Goal: Complete application form

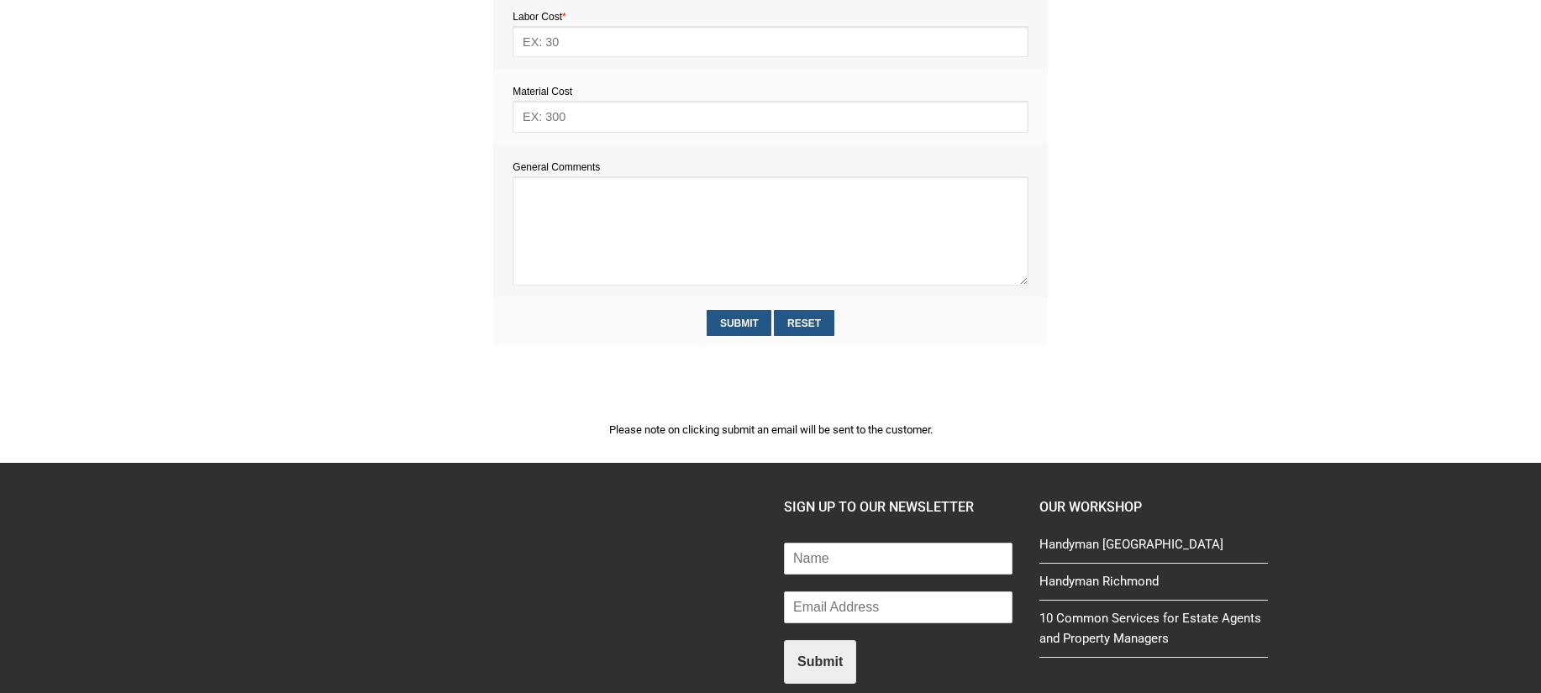
scroll to position [930, 0]
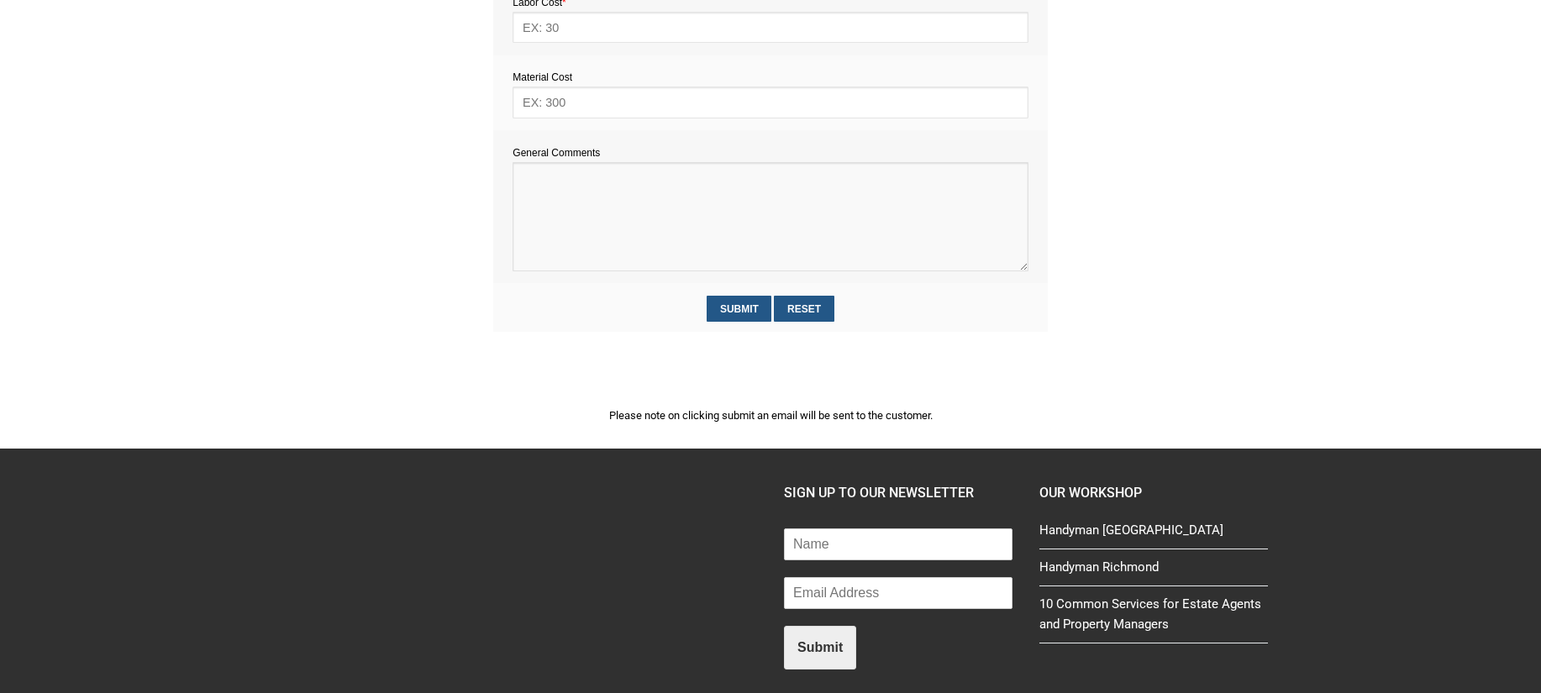
paste textarea "Estimate provision for a professional handyman (service call out and labour) to…"
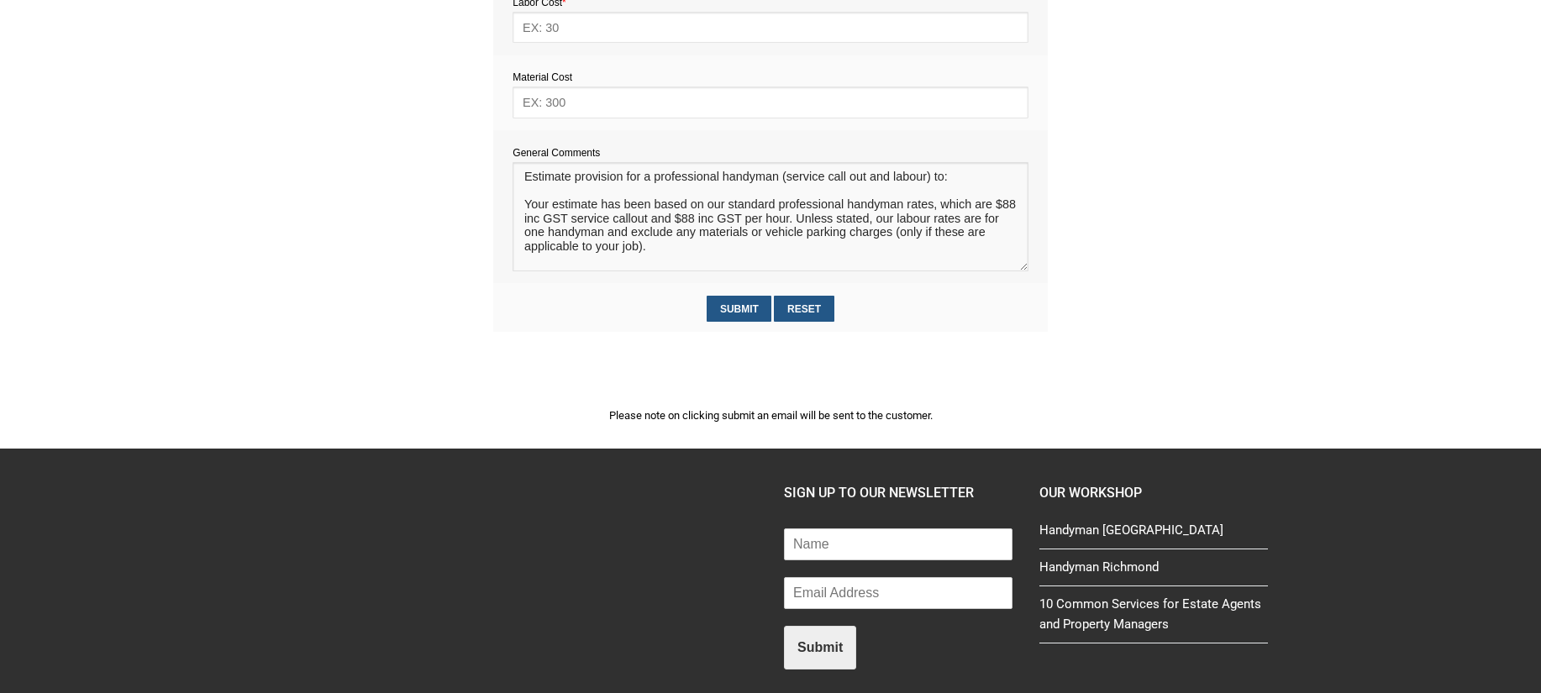
scroll to position [11, 0]
click at [546, 186] on textarea at bounding box center [769, 216] width 515 height 109
type textarea "Estimate provision for a professional handyman (service call out and labour) to…"
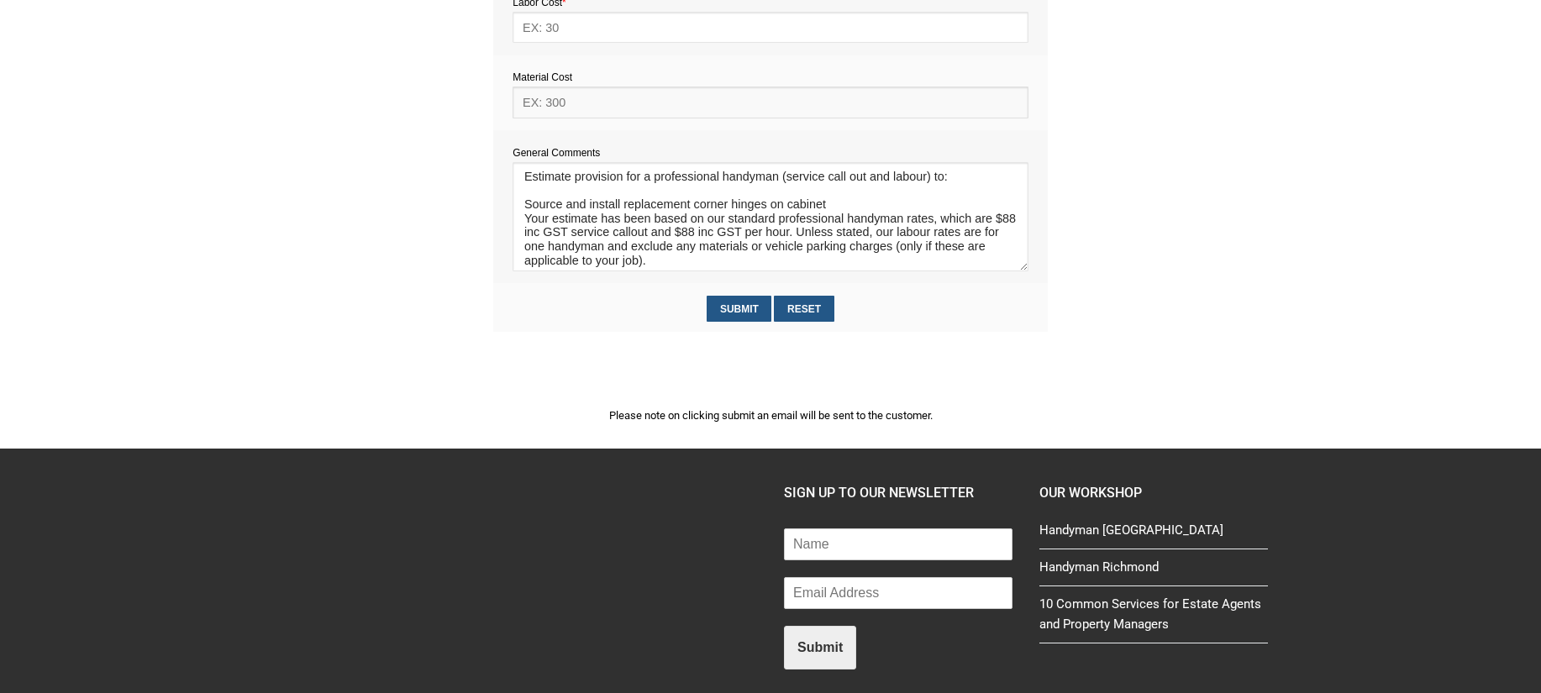
click at [571, 104] on input "text" at bounding box center [769, 102] width 515 height 31
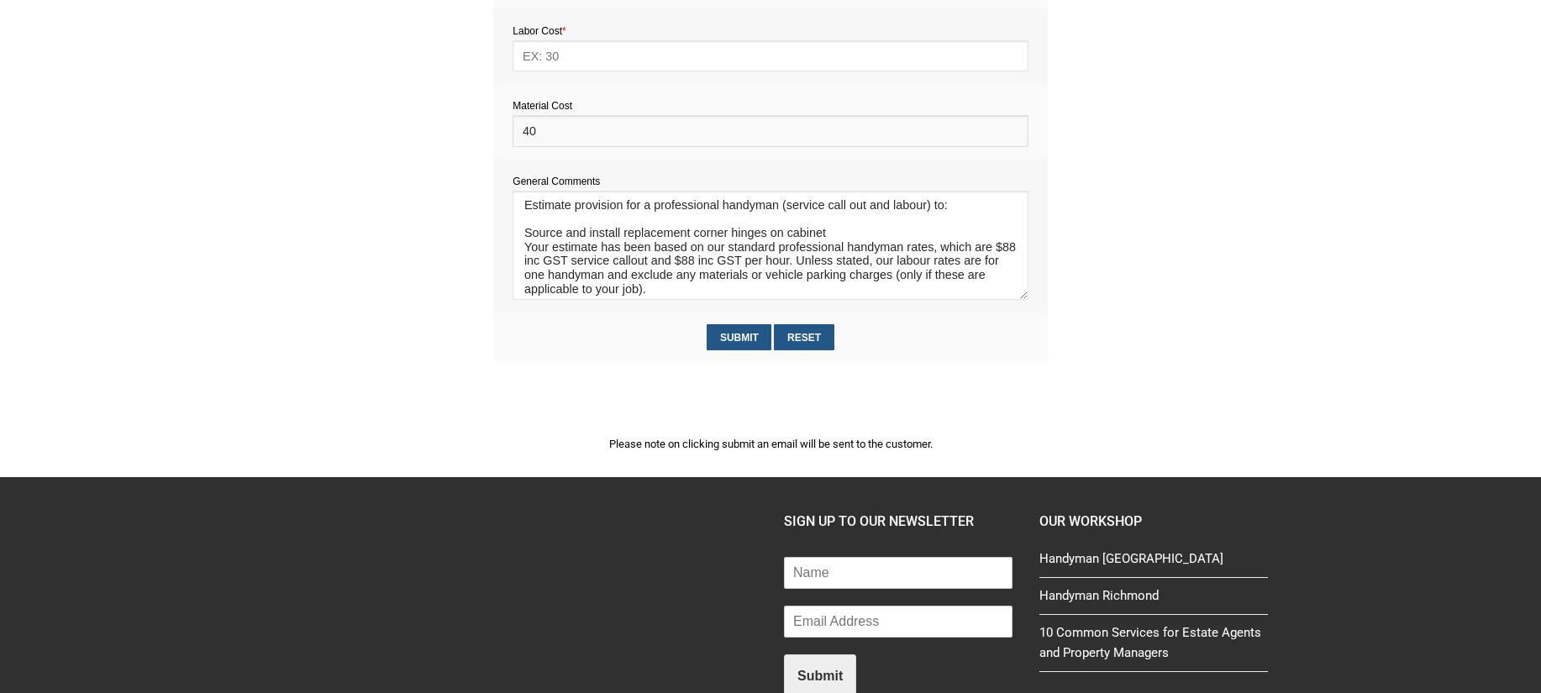
scroll to position [893, 0]
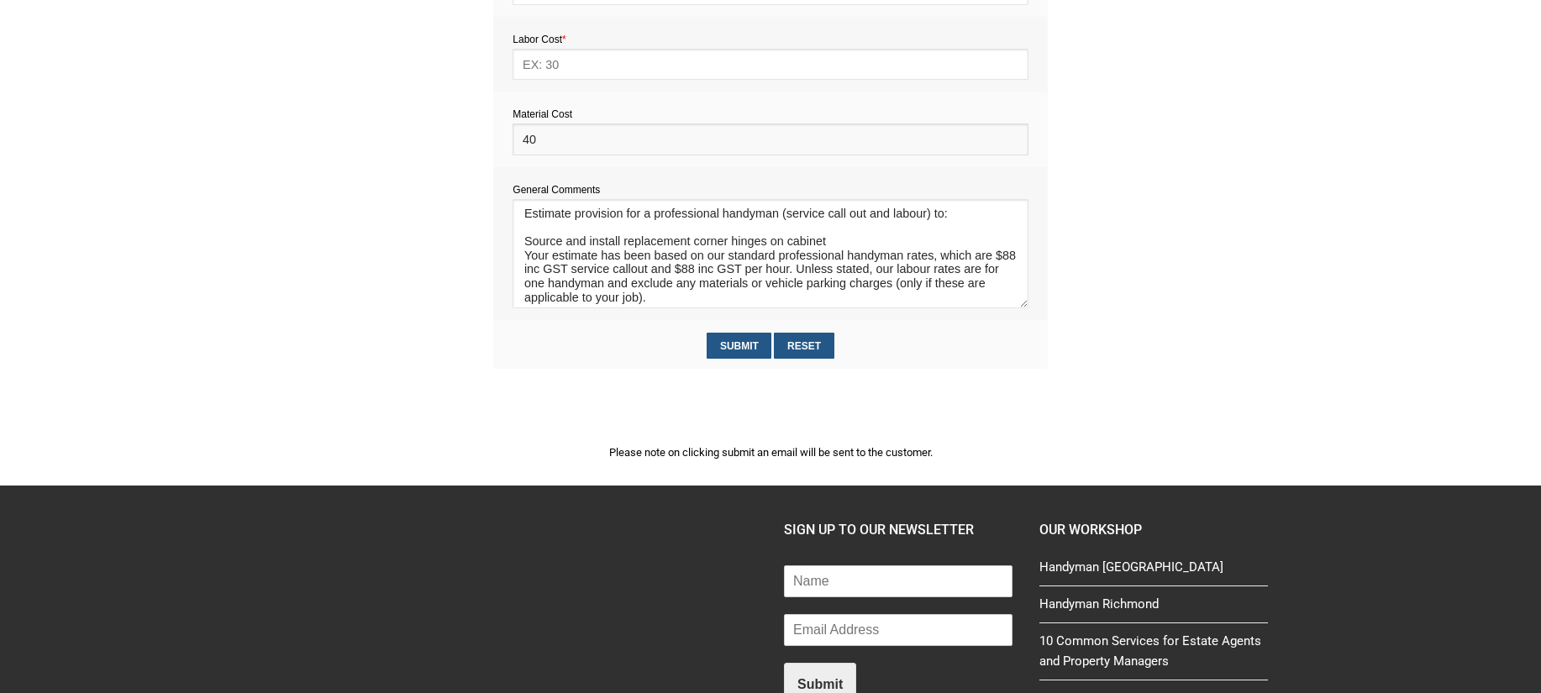
type input "40"
click at [570, 66] on input "text" at bounding box center [769, 64] width 515 height 31
click at [546, 66] on input "text" at bounding box center [769, 64] width 515 height 31
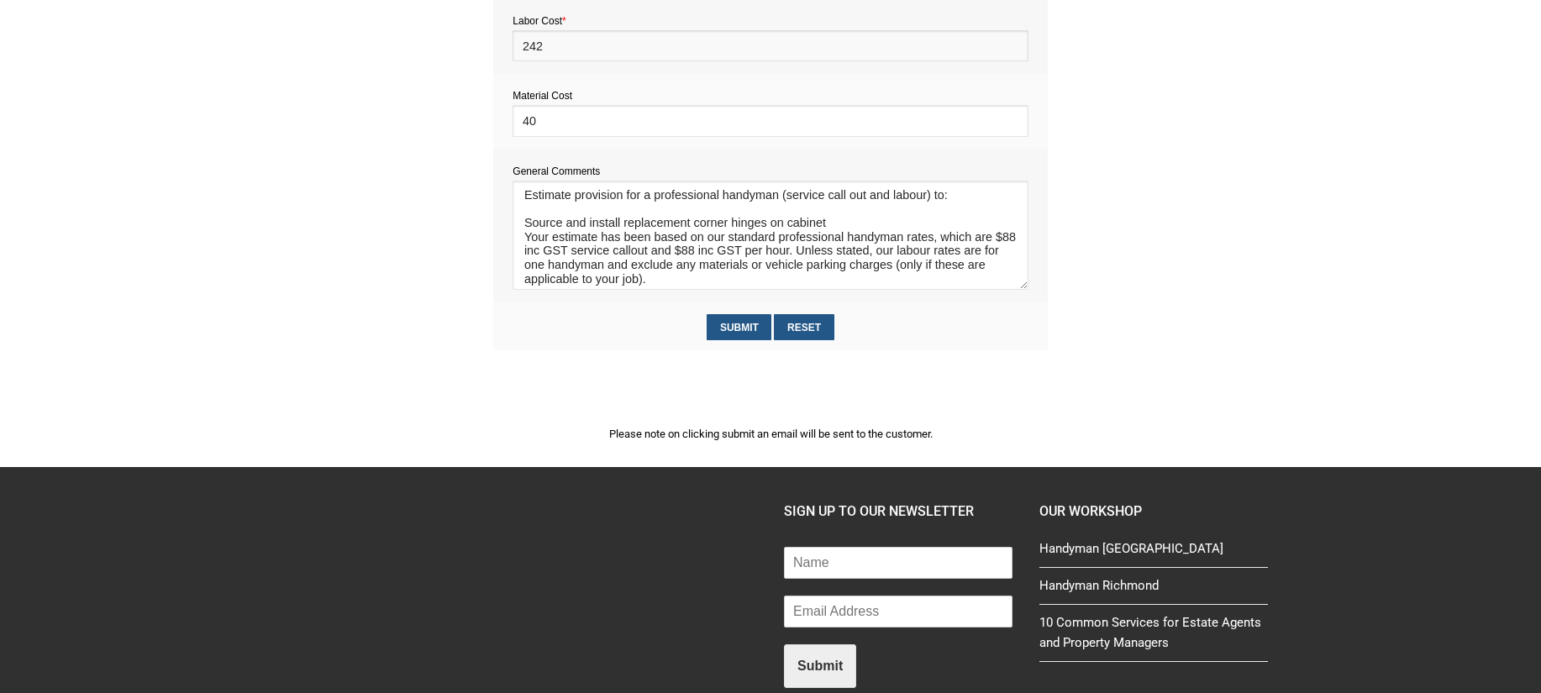
scroll to position [3, 0]
type input "242"
click at [855, 216] on textarea at bounding box center [769, 235] width 515 height 109
click at [853, 223] on textarea at bounding box center [769, 235] width 515 height 109
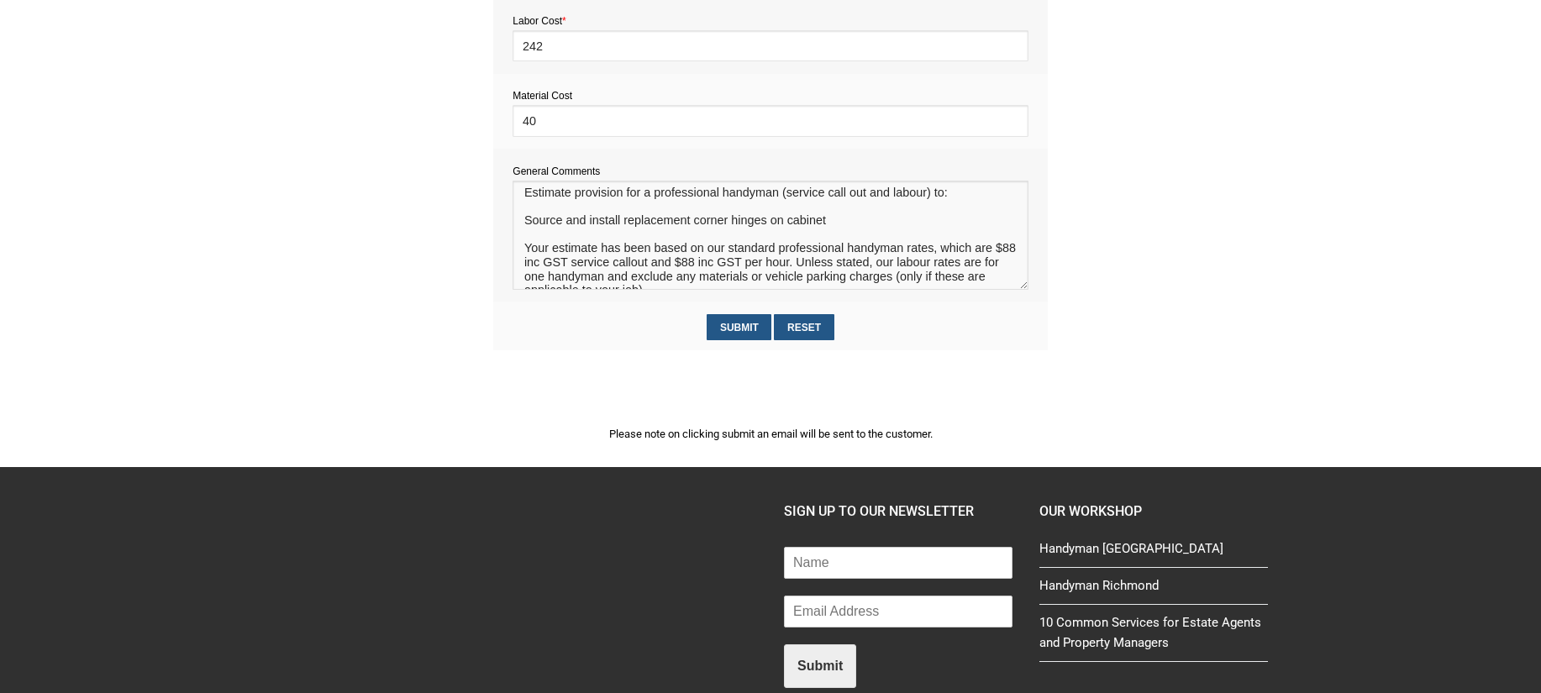
click at [524, 222] on textarea at bounding box center [769, 235] width 515 height 109
type textarea "Estimate provision for a professional handyman (service call out and labour) to…"
click at [743, 332] on input "Submit" at bounding box center [739, 327] width 65 height 26
